Goal: Task Accomplishment & Management: Manage account settings

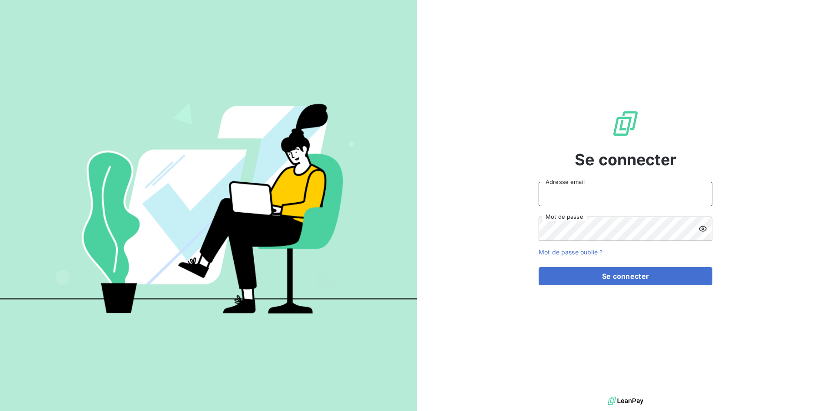
click at [575, 192] on input "Adresse email" at bounding box center [626, 194] width 174 height 24
type input "[EMAIL_ADDRESS][DOMAIN_NAME]"
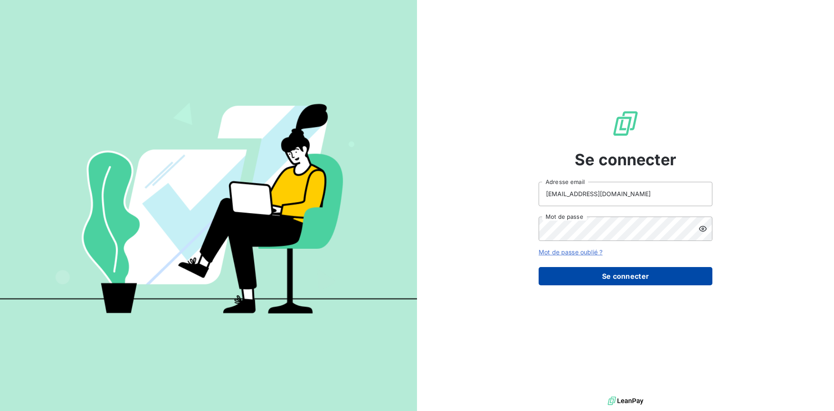
click at [626, 275] on button "Se connecter" at bounding box center [626, 276] width 174 height 18
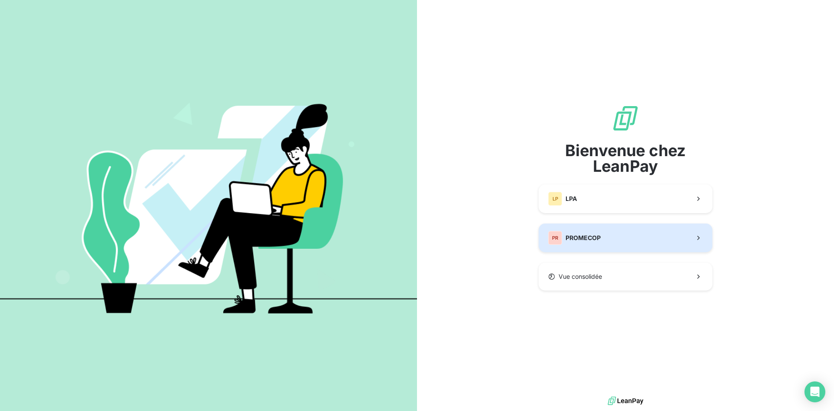
click at [590, 244] on div "PR PROMECOP" at bounding box center [574, 238] width 53 height 14
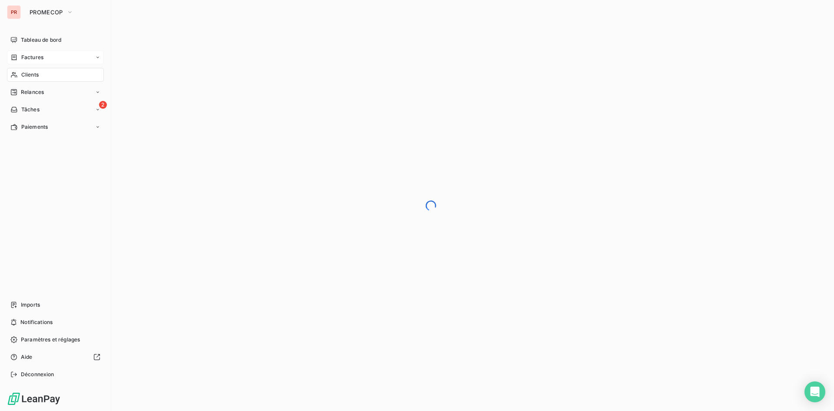
click at [31, 59] on span "Factures" at bounding box center [32, 57] width 22 height 8
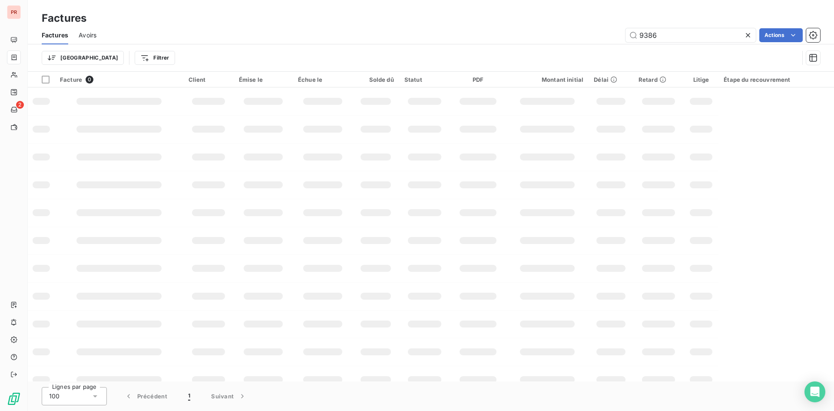
drag, startPoint x: 700, startPoint y: 36, endPoint x: 621, endPoint y: 50, distance: 80.4
click at [621, 50] on div "Factures Avoirs 9386 Actions Trier Filtrer" at bounding box center [431, 48] width 806 height 45
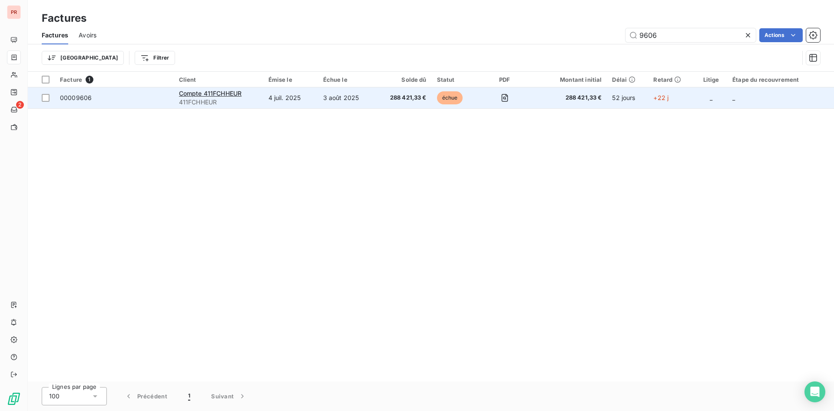
type input "9606"
click at [329, 102] on td "3 août 2025" at bounding box center [346, 97] width 56 height 21
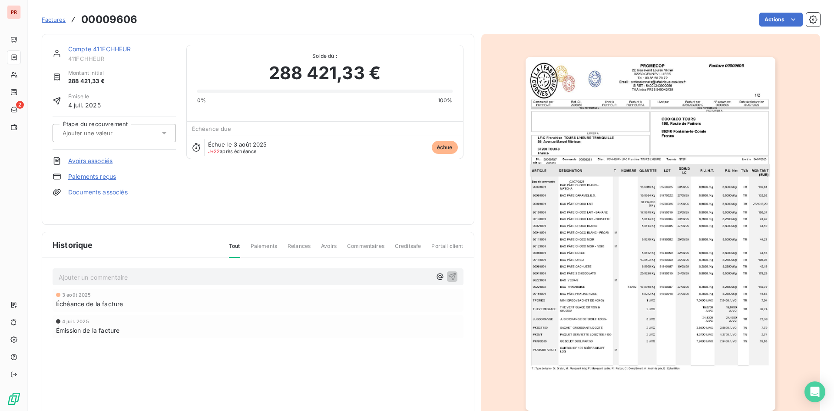
click at [583, 235] on img "button" at bounding box center [651, 234] width 250 height 354
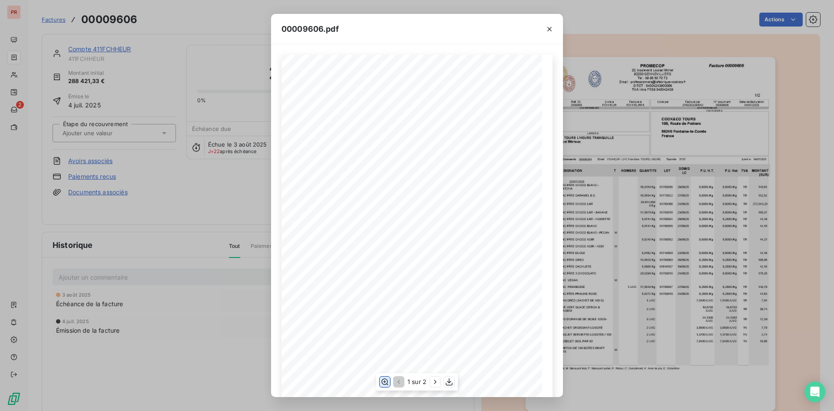
click at [384, 381] on icon "button" at bounding box center [384, 381] width 7 height 7
click at [391, 279] on div "Commandé par Réf. Cli. Livré à Facturé à FCHHEUR 2505855 FCHHEUR FCHHEURFA VOS …" at bounding box center [417, 362] width 271 height 615
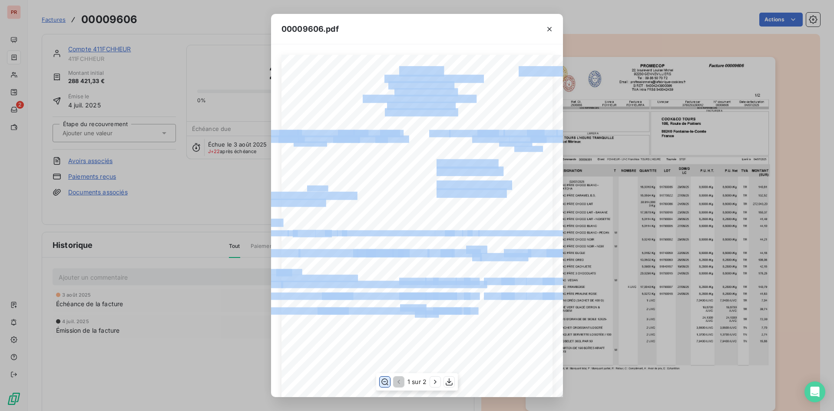
drag, startPoint x: 411, startPoint y: 305, endPoint x: 460, endPoint y: 347, distance: 64.7
click at [461, 349] on div "Commandé par Réf. Cli. Livré à Facturé à FCHHEUR 2505855 FCHHEUR FCHHEURFA VOS …" at bounding box center [417, 362] width 271 height 615
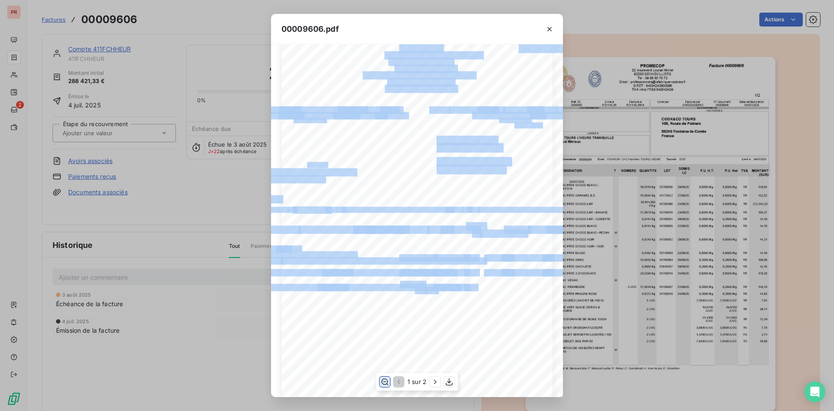
scroll to position [43, 0]
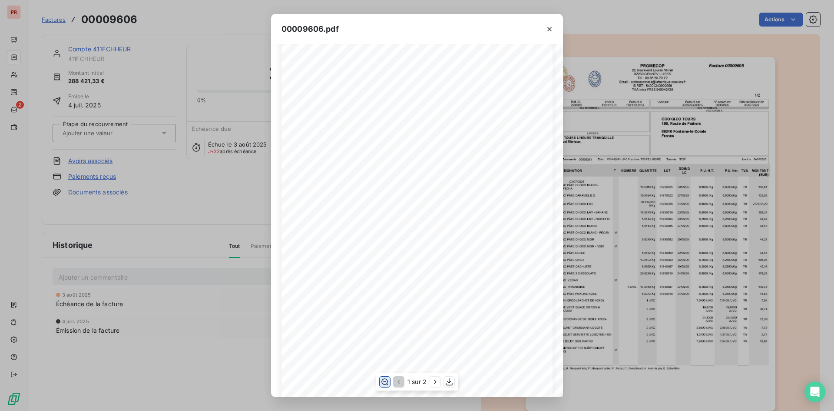
click at [448, 325] on span "51790002" at bounding box center [444, 327] width 22 height 5
click at [341, 283] on div "Commandé par Réf. Cli. Livré à Facturé à FCHHEUR 2505855 FCHHEUR FCHHEURFA VOS …" at bounding box center [417, 318] width 271 height 615
click at [432, 266] on span at bounding box center [436, 266] width 9 height 5
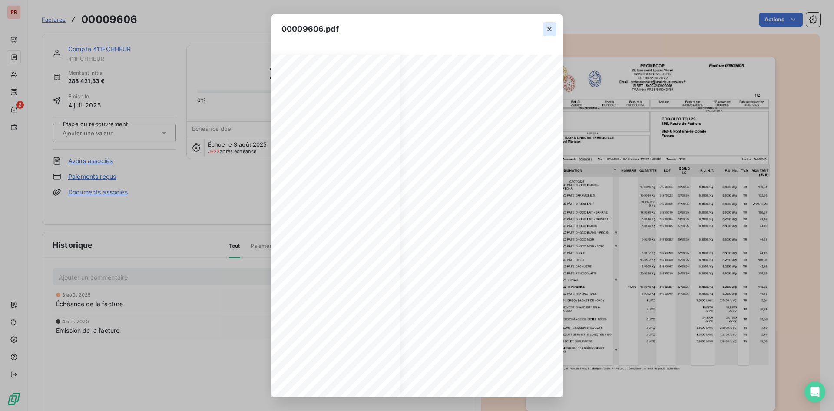
click at [551, 27] on icon "button" at bounding box center [549, 29] width 4 height 4
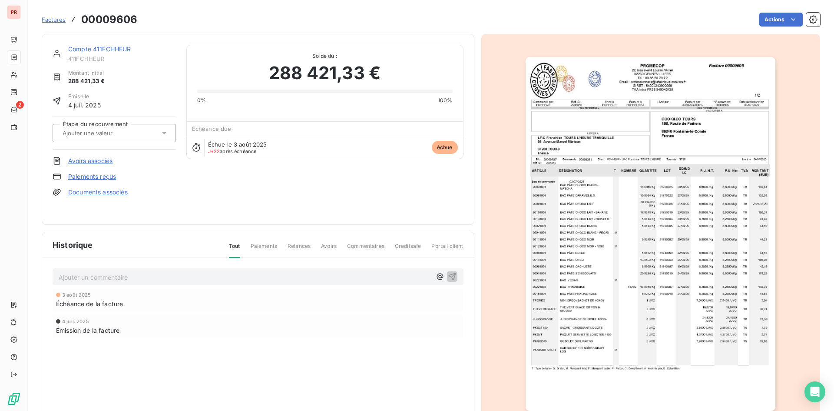
click at [515, 162] on div at bounding box center [650, 234] width 339 height 400
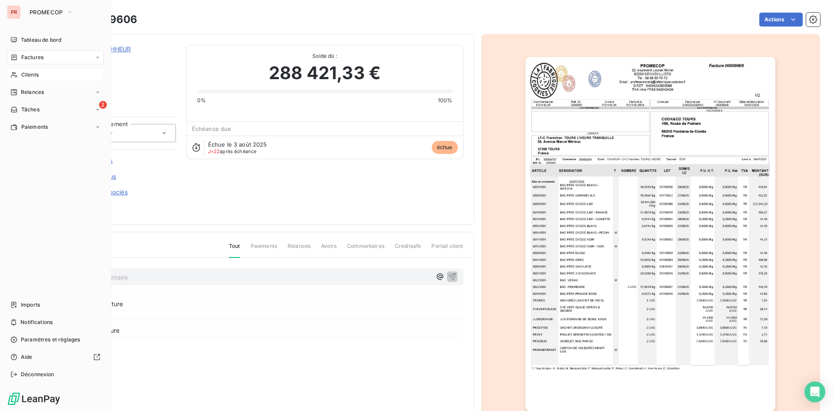
click at [34, 74] on span "Clients" at bounding box center [29, 75] width 17 height 8
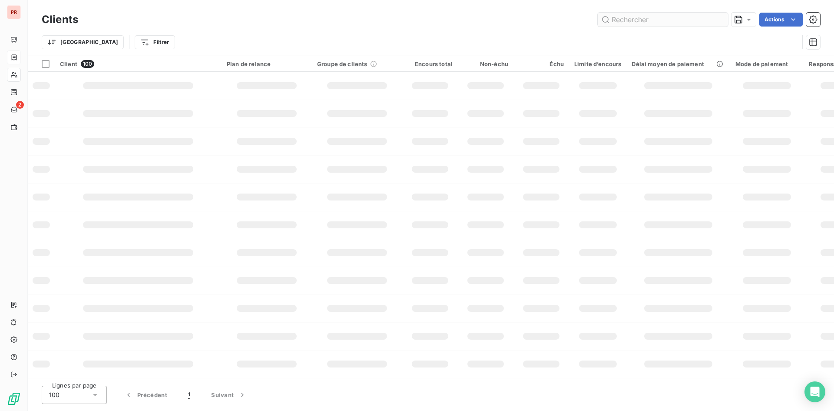
click at [630, 19] on input "text" at bounding box center [663, 20] width 130 height 14
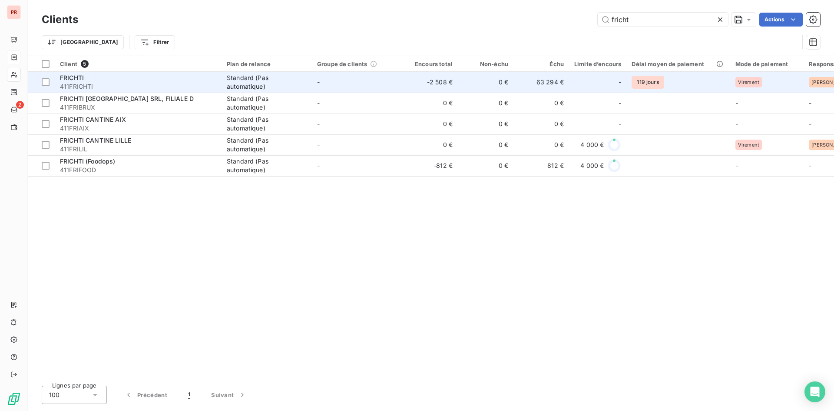
type input "fricht"
click at [106, 83] on span "411FRICHTI" at bounding box center [138, 86] width 156 height 9
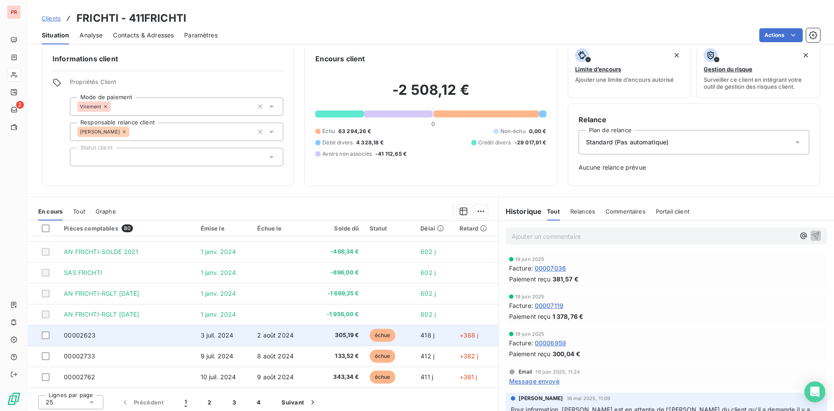
scroll to position [13, 0]
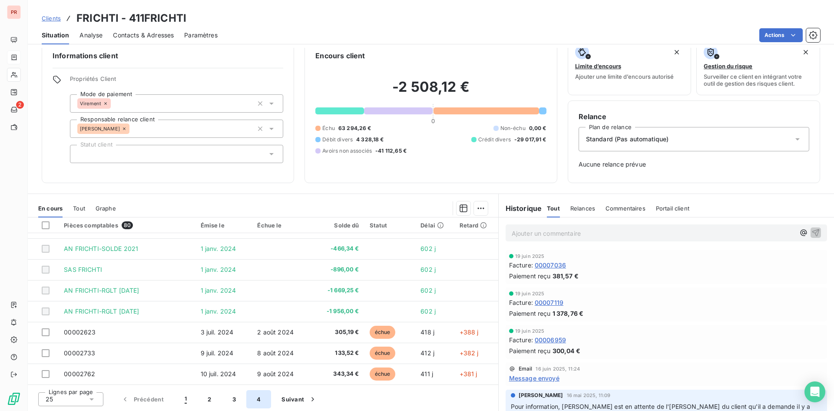
click at [253, 403] on button "4" at bounding box center [258, 399] width 25 height 18
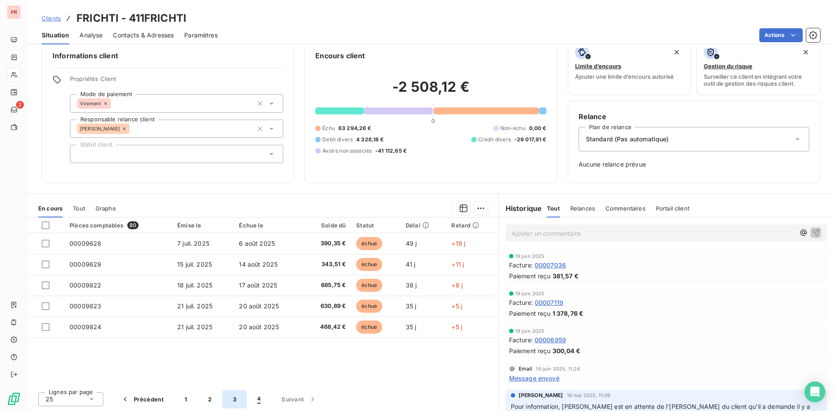
click at [232, 396] on button "3" at bounding box center [234, 399] width 24 height 18
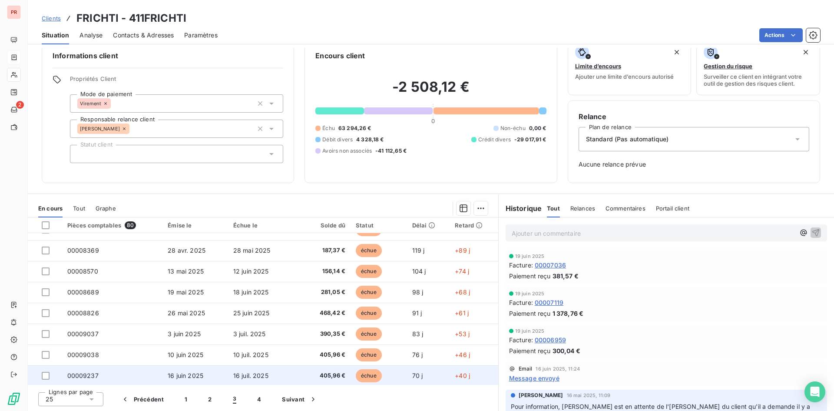
scroll to position [283, 0]
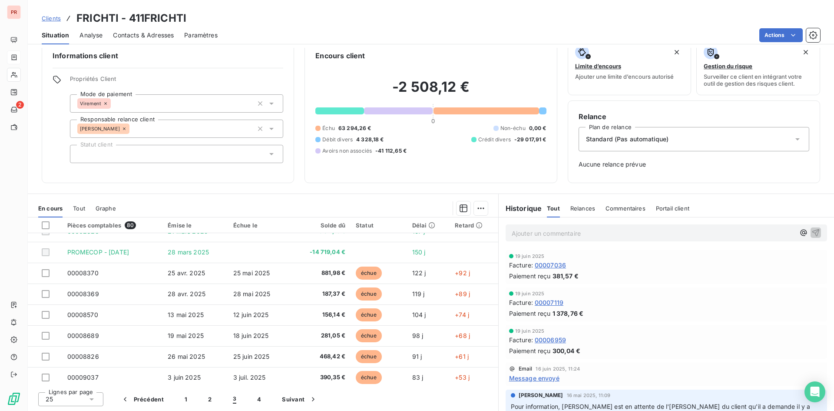
click at [131, 31] on span "Contacts & Adresses" at bounding box center [143, 35] width 61 height 9
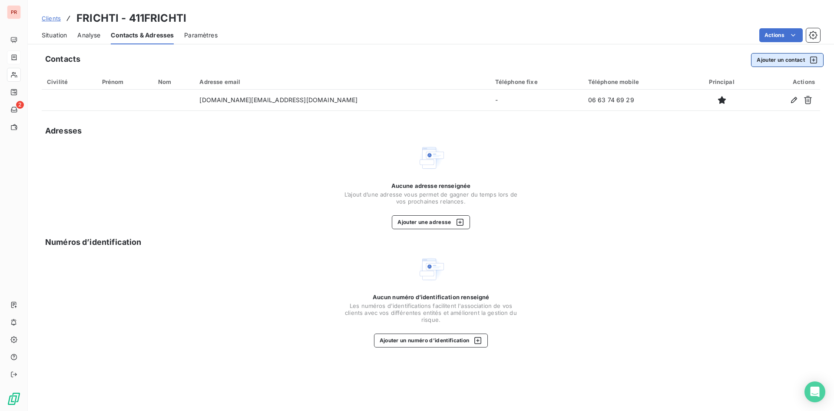
click at [768, 57] on button "Ajouter un contact" at bounding box center [787, 60] width 73 height 14
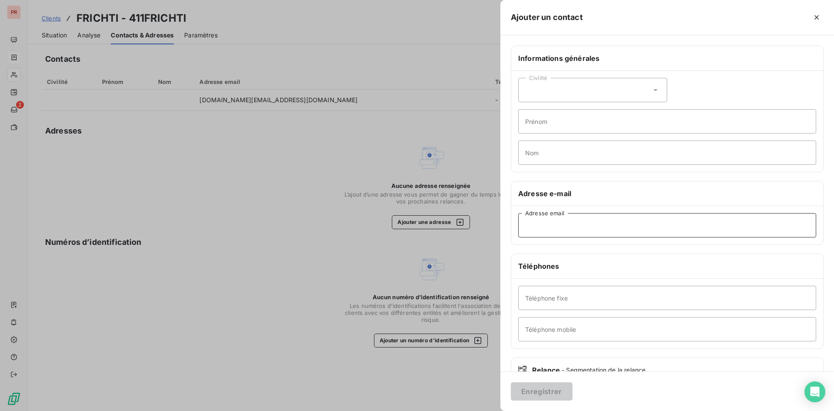
click at [537, 229] on input "Adresse email" at bounding box center [667, 225] width 298 height 24
paste input "achats@deleev.com"
type input "achats@deleev.com"
click at [532, 386] on button "Enregistrer" at bounding box center [542, 391] width 62 height 18
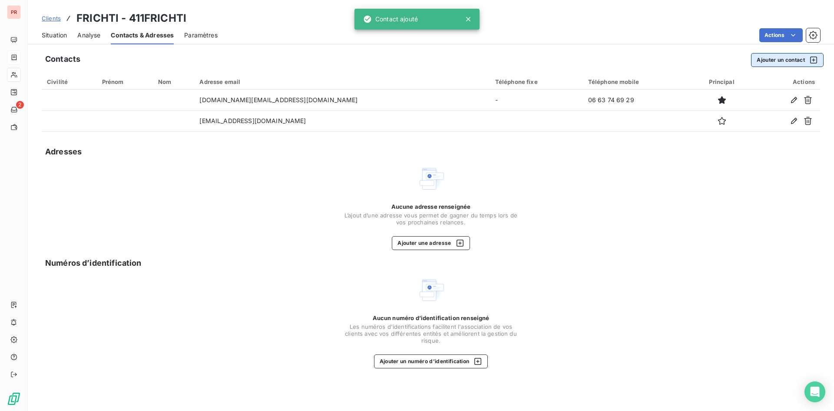
click at [780, 60] on button "Ajouter un contact" at bounding box center [787, 60] width 73 height 14
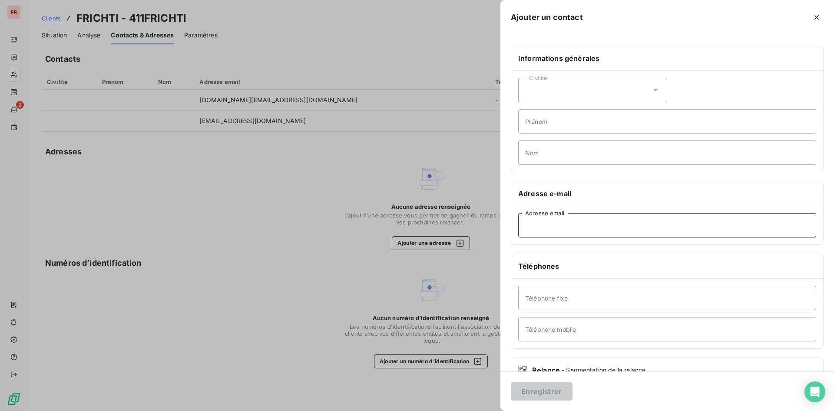
click at [539, 226] on input "Adresse email" at bounding box center [667, 225] width 298 height 24
paste input "Genipha Bansimba"
type input "G"
drag, startPoint x: 172, startPoint y: 200, endPoint x: 81, endPoint y: 3, distance: 217.0
click at [168, 192] on div at bounding box center [417, 205] width 834 height 411
